Goal: Find specific page/section: Find specific page/section

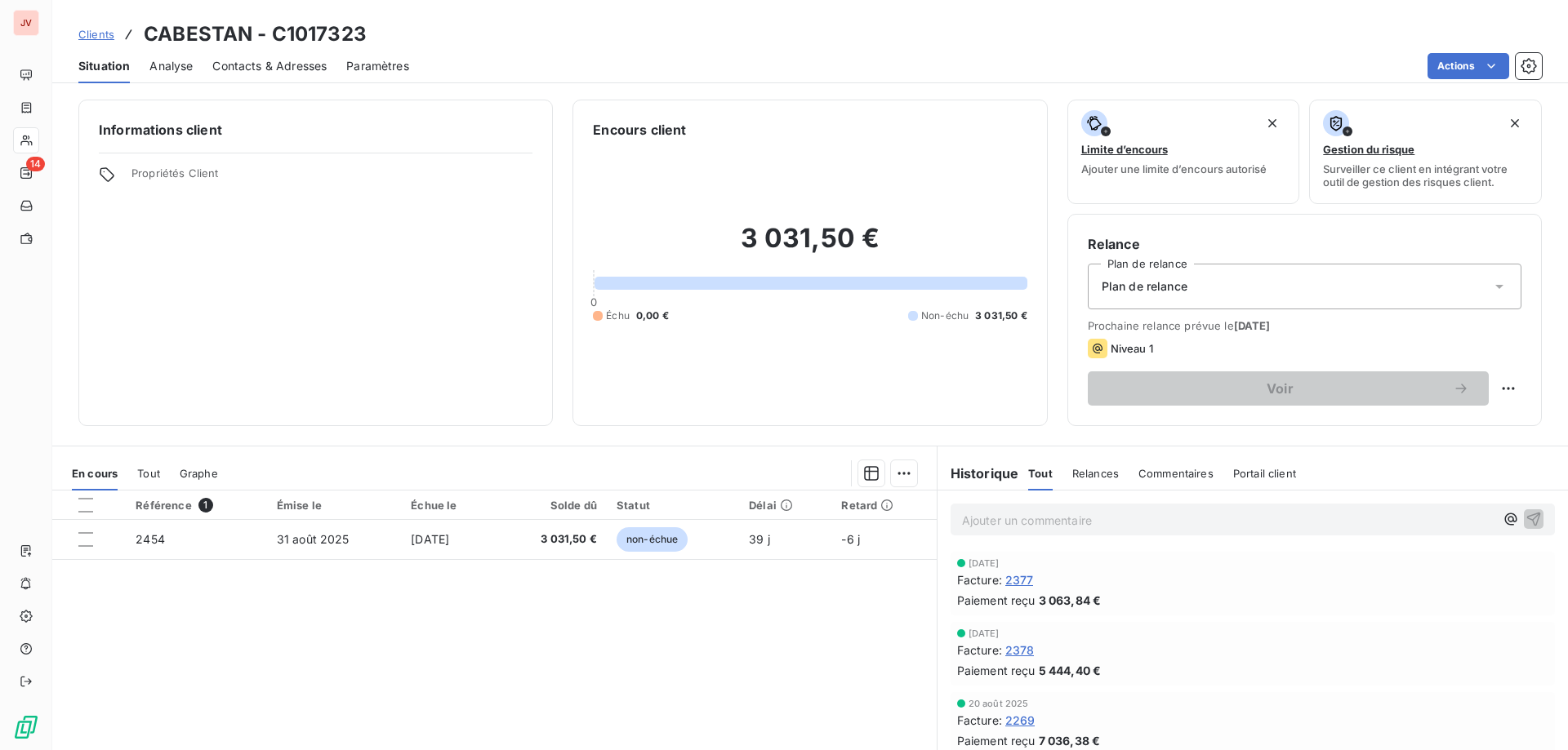
scroll to position [104, 0]
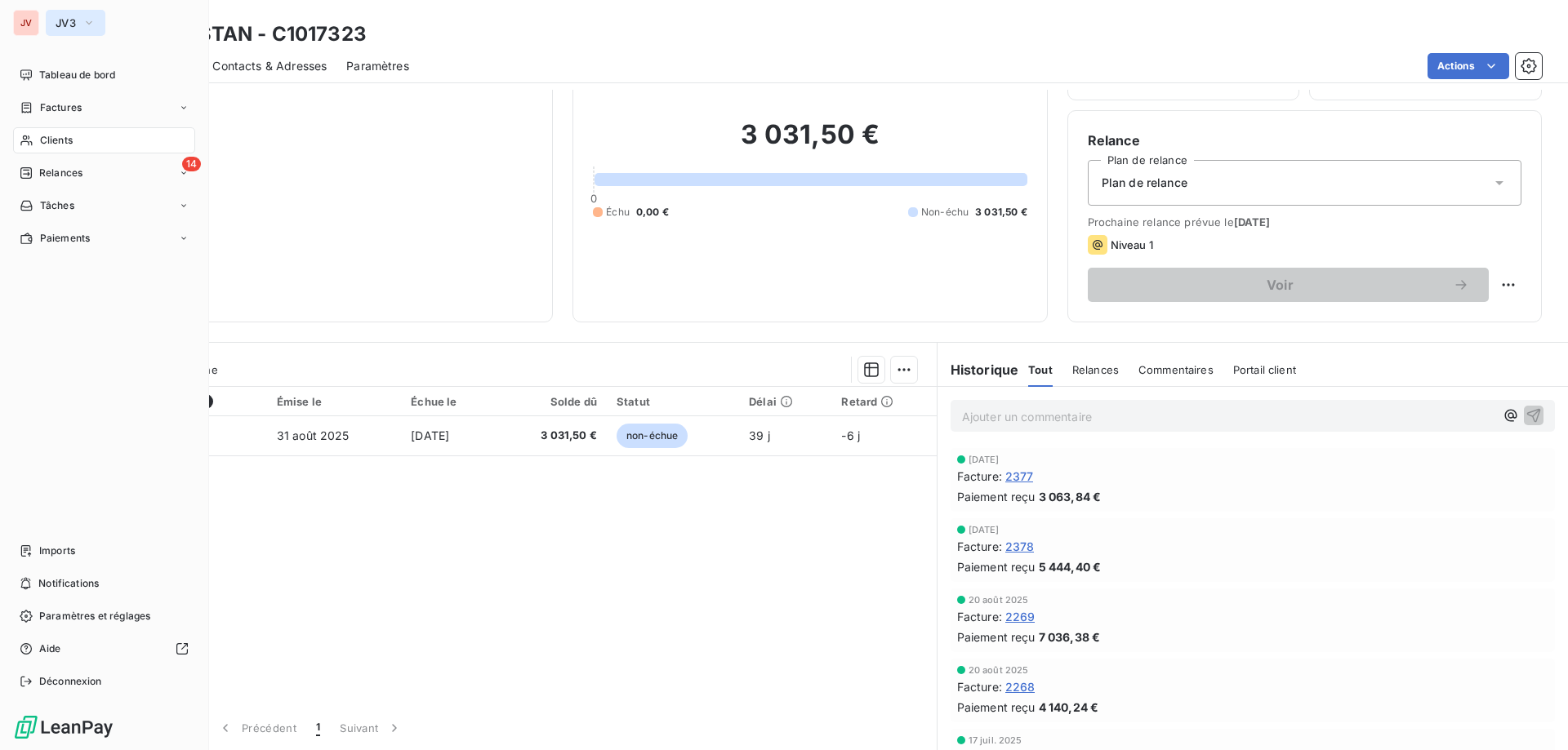
click at [61, 14] on button "JV3" at bounding box center [75, 23] width 59 height 26
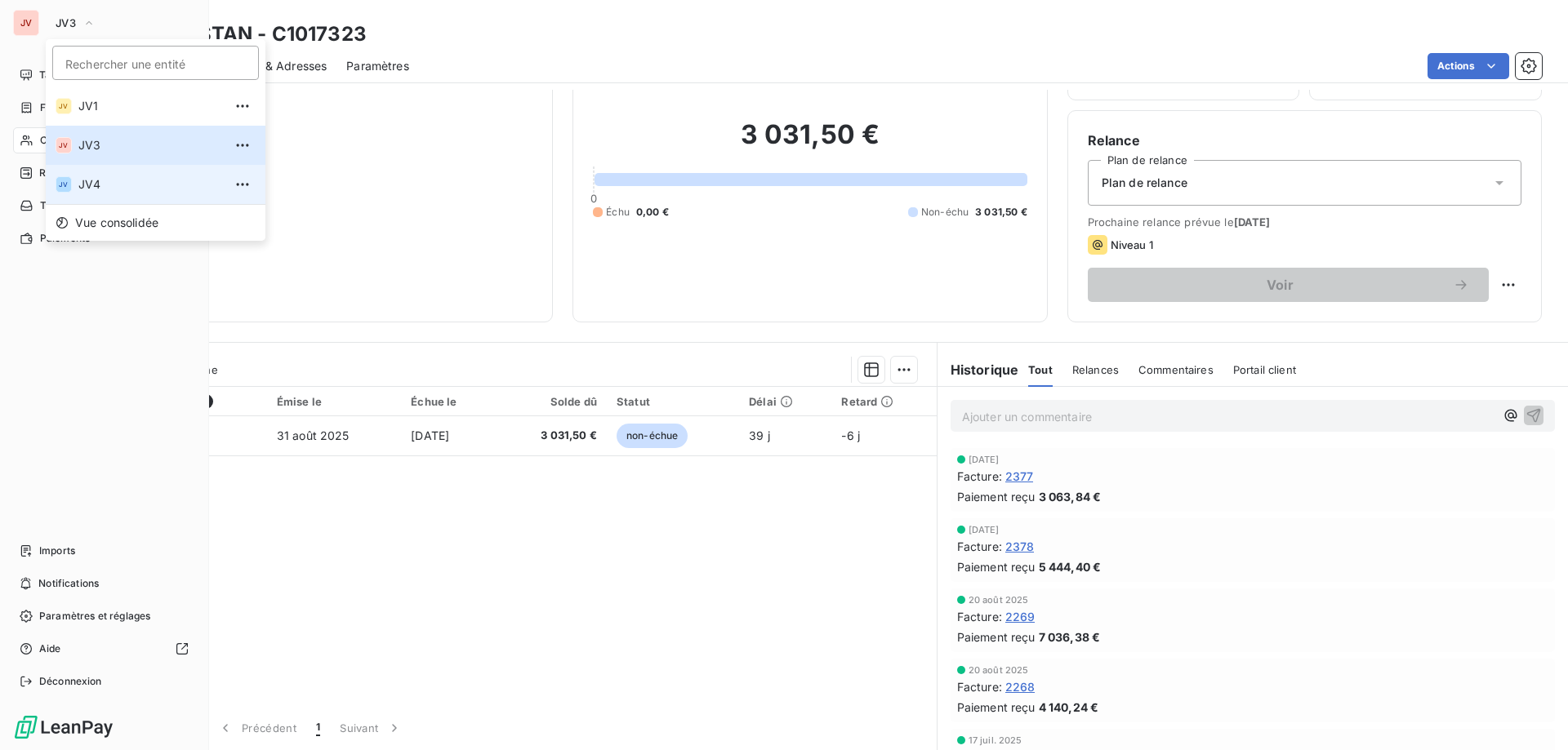
click at [106, 181] on span "JV4" at bounding box center [151, 184] width 145 height 17
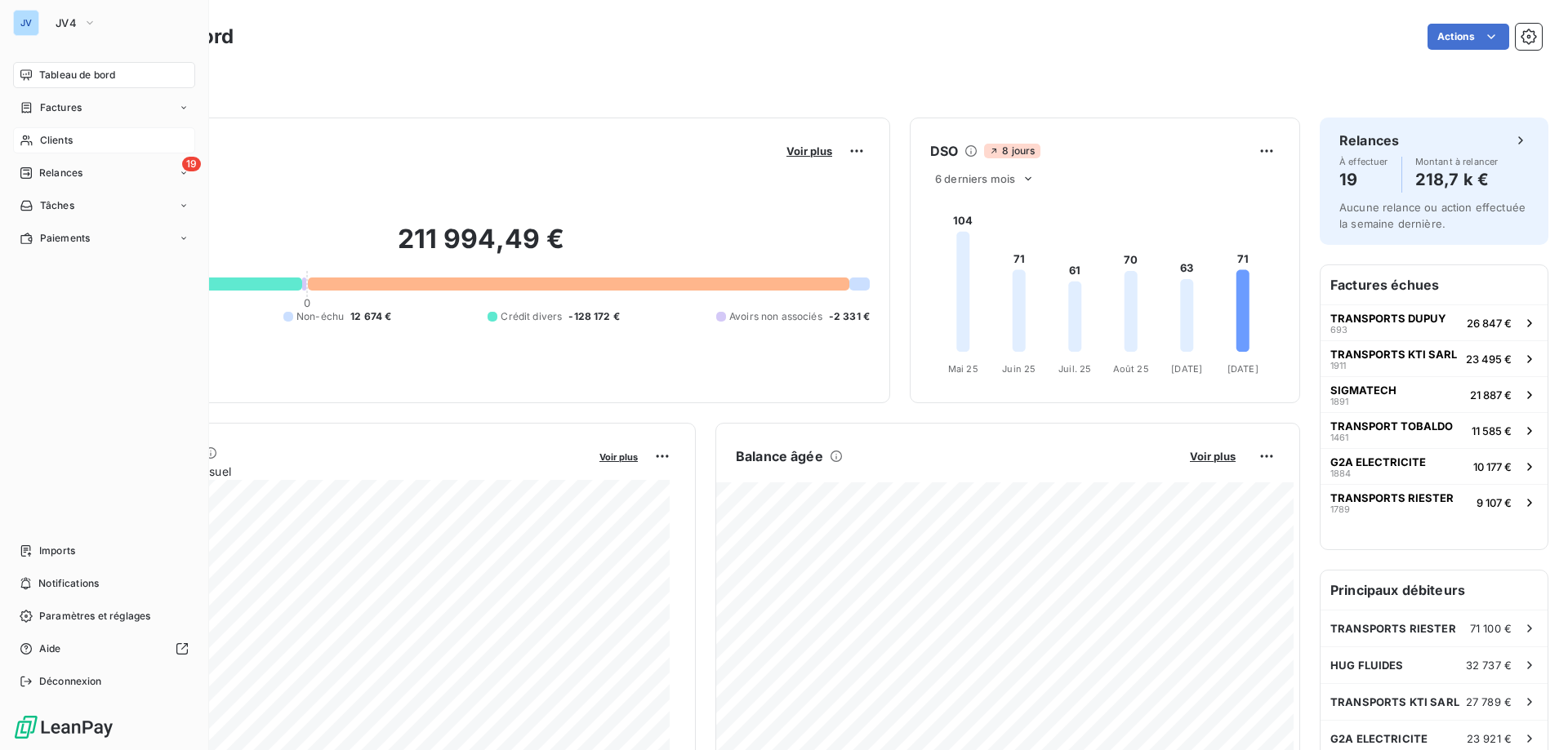
click at [61, 133] on span "Clients" at bounding box center [56, 141] width 32 height 15
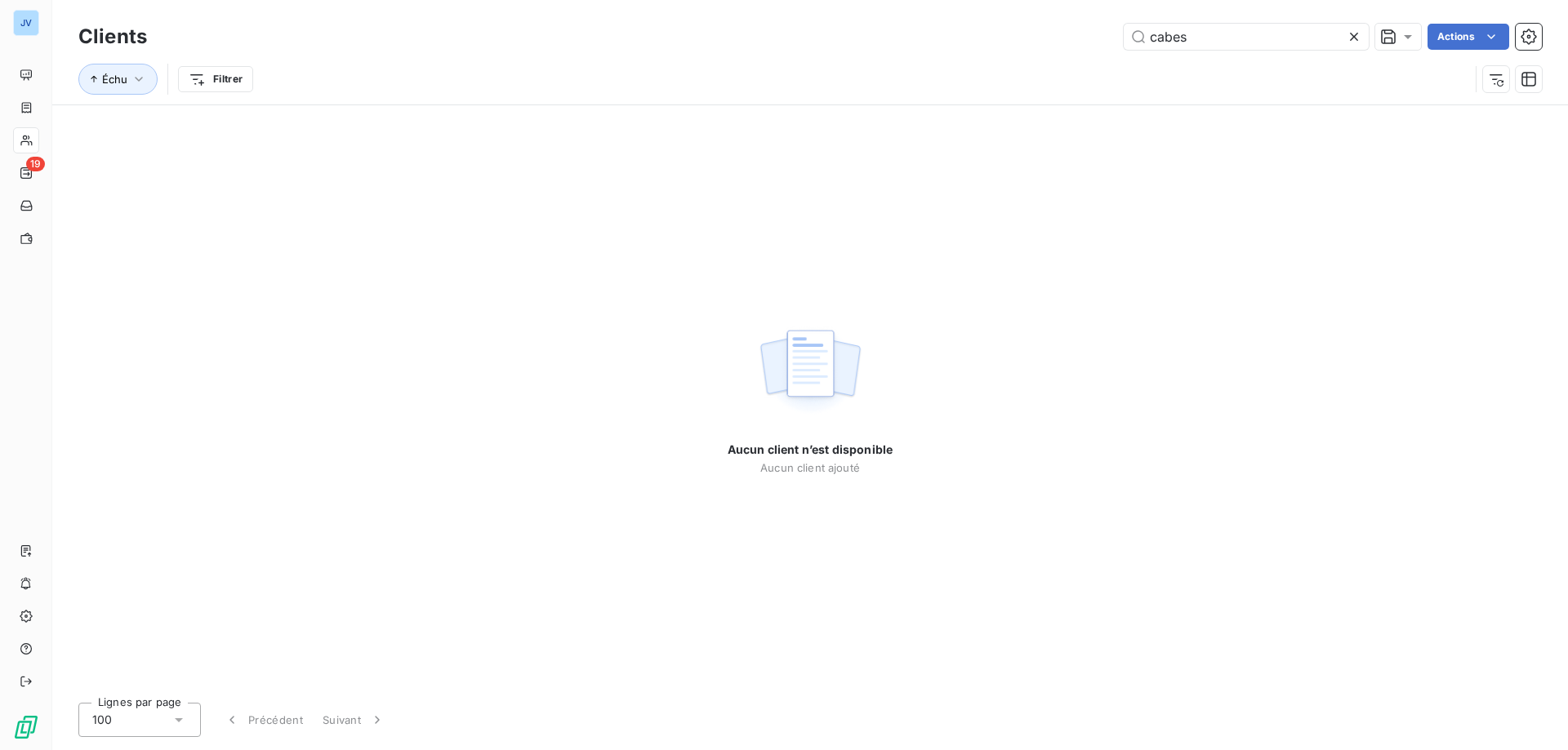
drag, startPoint x: 1216, startPoint y: 33, endPoint x: 1059, endPoint y: 42, distance: 157.3
click at [1059, 42] on div "cabes Actions" at bounding box center [854, 37] width 1375 height 26
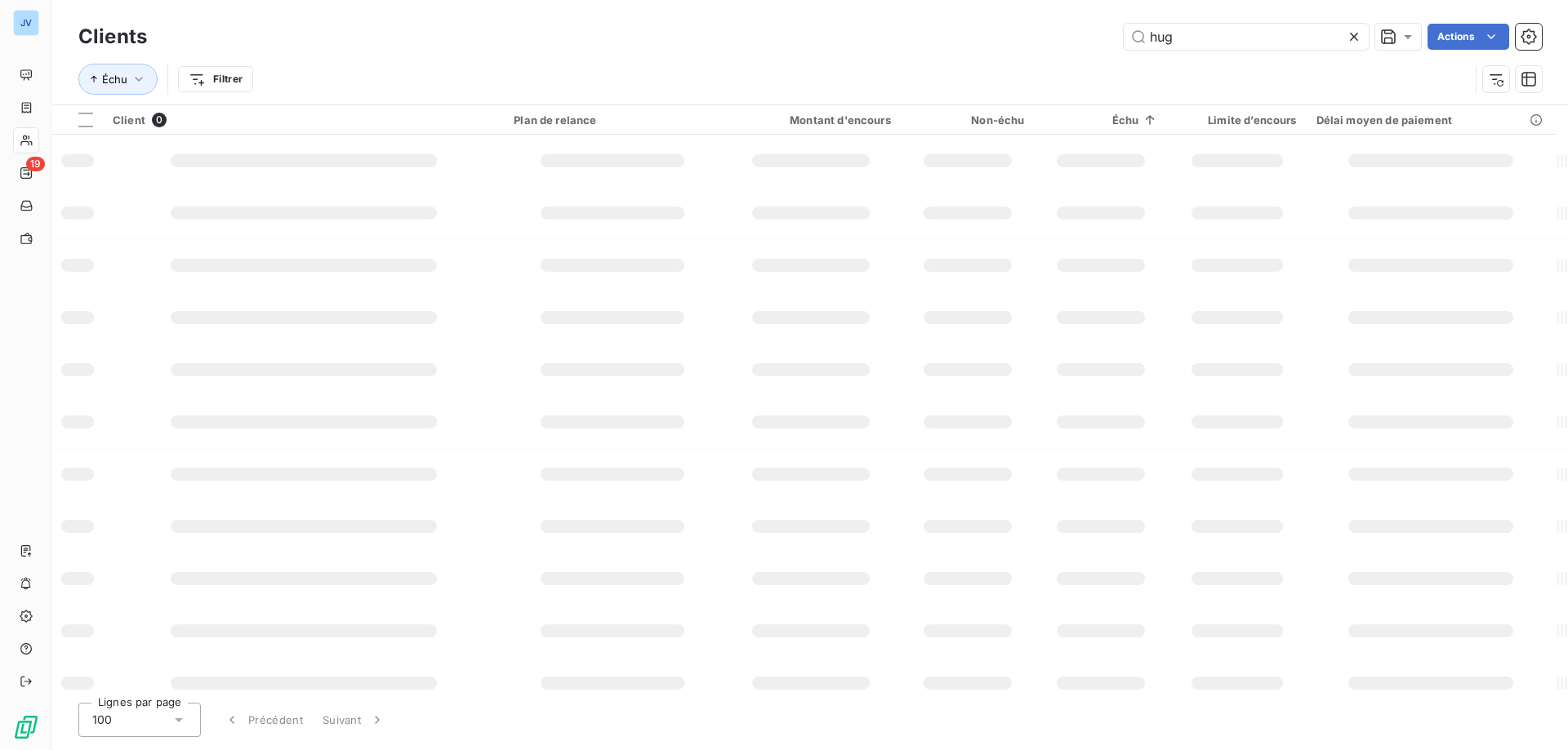
type input "hug"
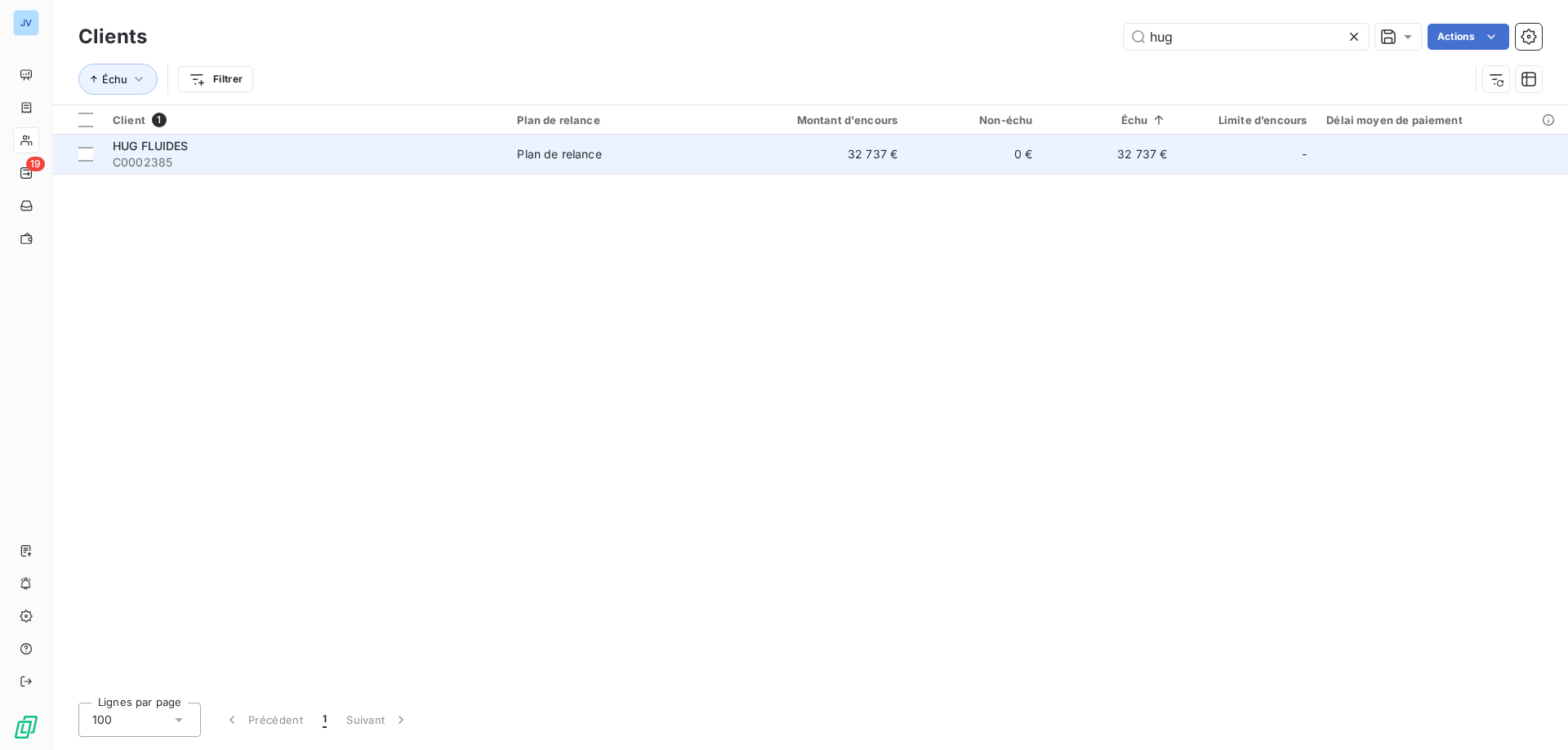
click at [729, 151] on td "32 737 €" at bounding box center [817, 154] width 181 height 39
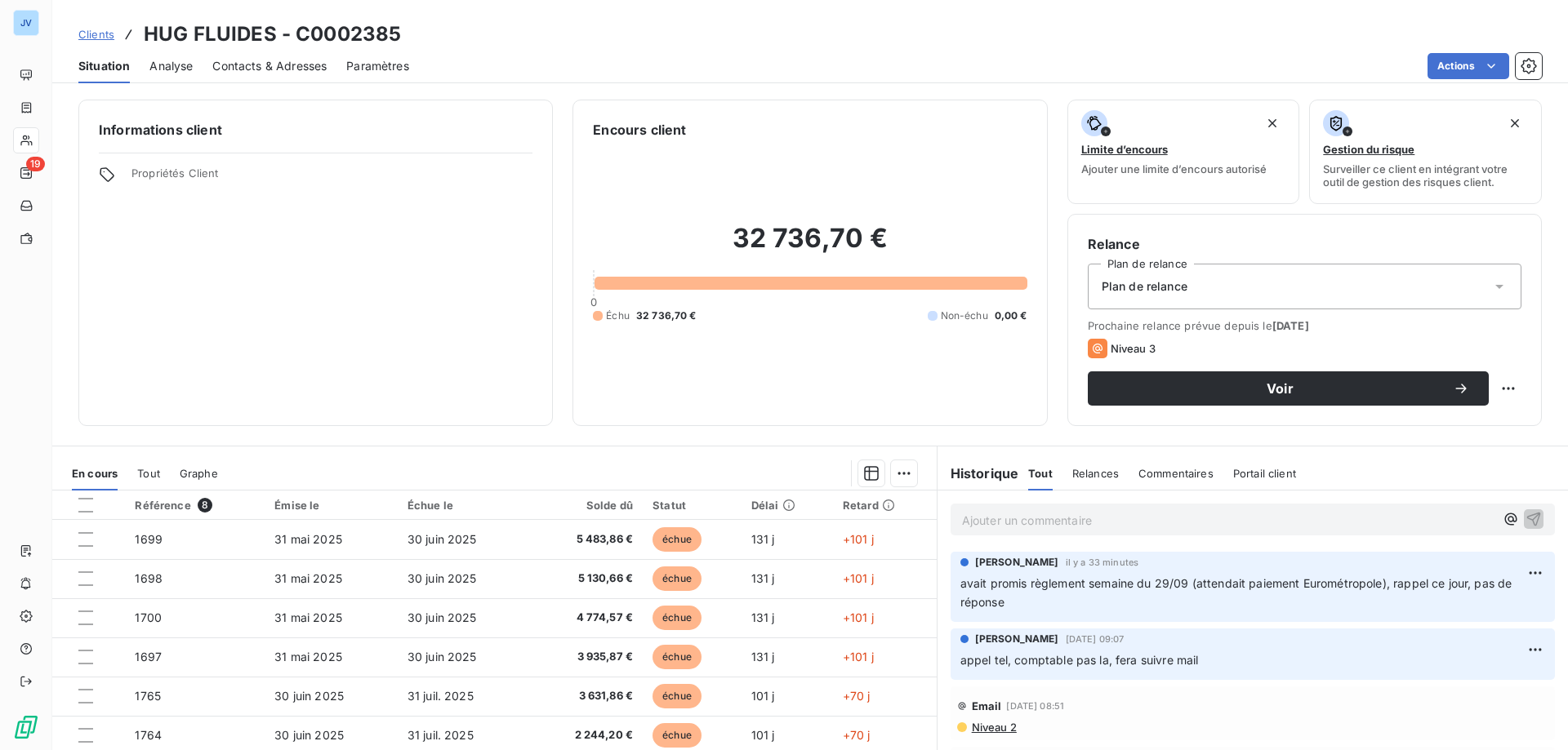
click at [1012, 524] on p "Ajouter un commentaire ﻿" at bounding box center [1229, 520] width 532 height 20
